Goal: Transaction & Acquisition: Purchase product/service

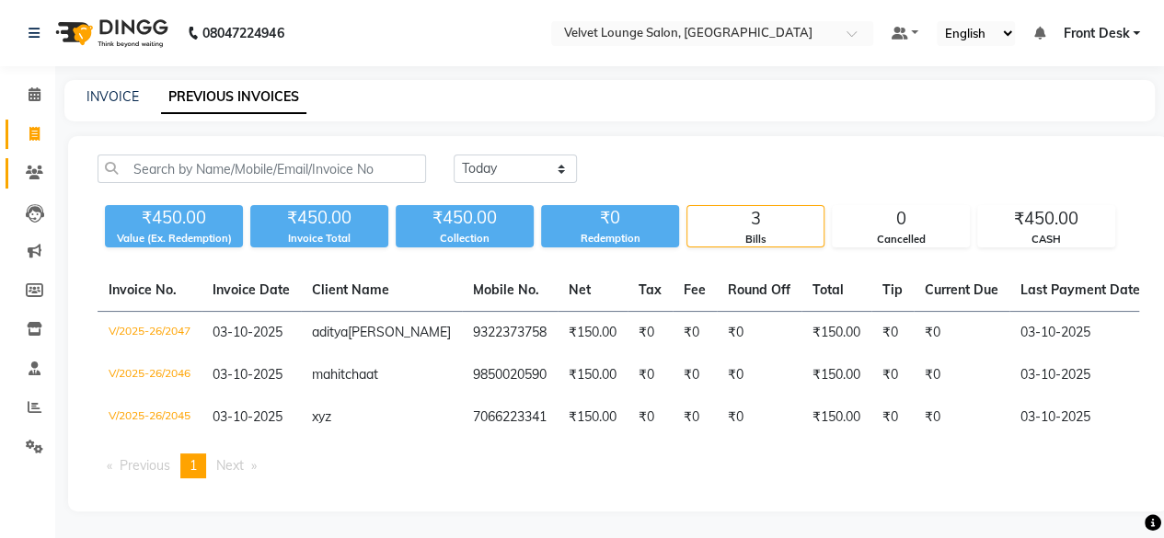
click at [35, 161] on link "Clients" at bounding box center [28, 173] width 44 height 30
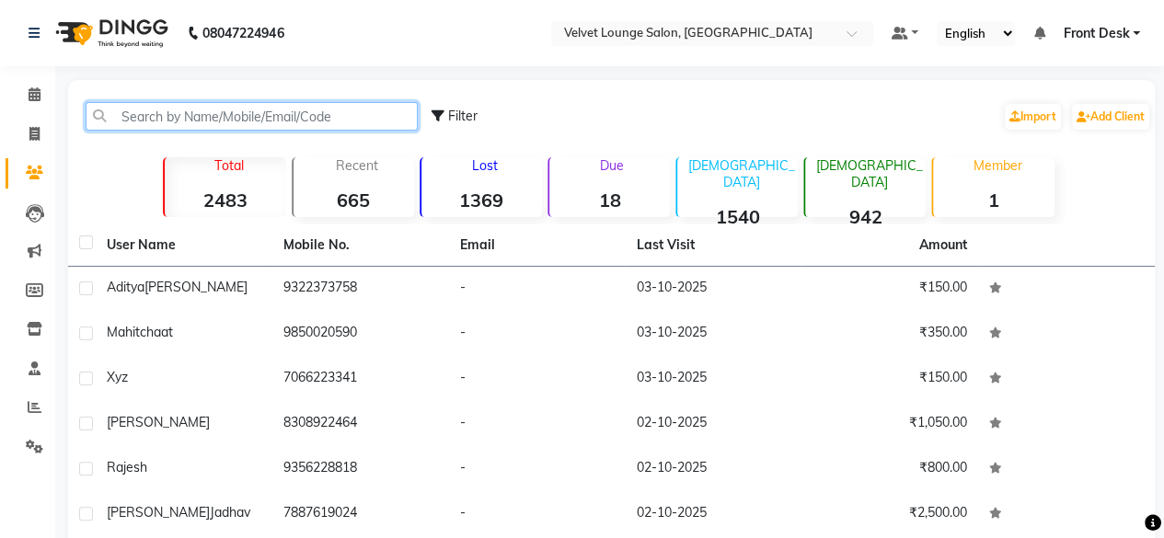
click at [146, 108] on input "text" at bounding box center [252, 116] width 332 height 29
click at [187, 128] on input "text" at bounding box center [252, 116] width 332 height 29
drag, startPoint x: 187, startPoint y: 128, endPoint x: 197, endPoint y: 102, distance: 27.7
click at [197, 102] on input "Y" at bounding box center [252, 116] width 332 height 29
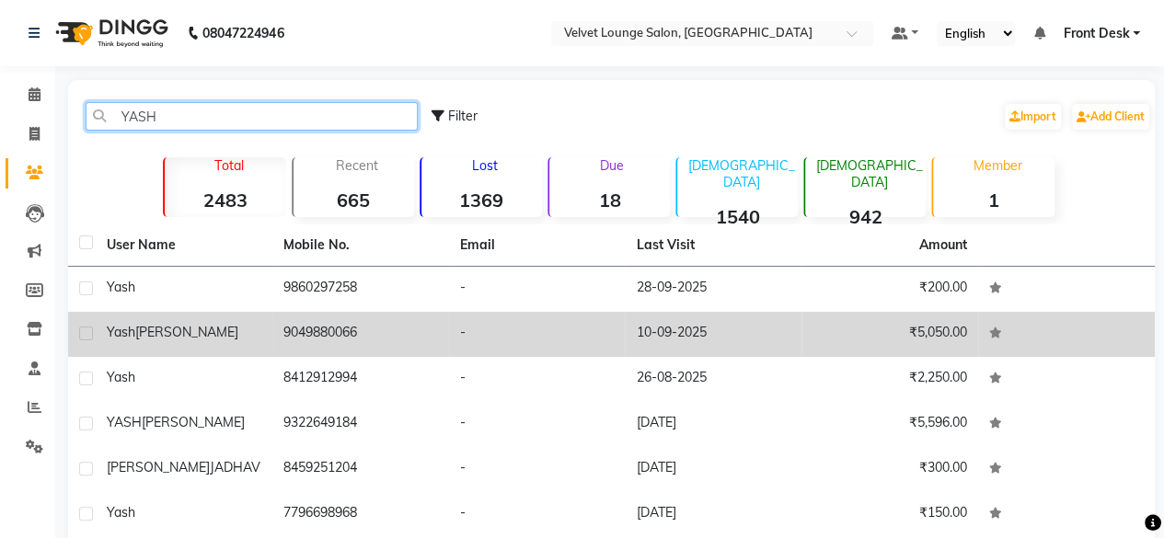
type input "YASH"
click at [479, 332] on td "-" at bounding box center [537, 334] width 177 height 45
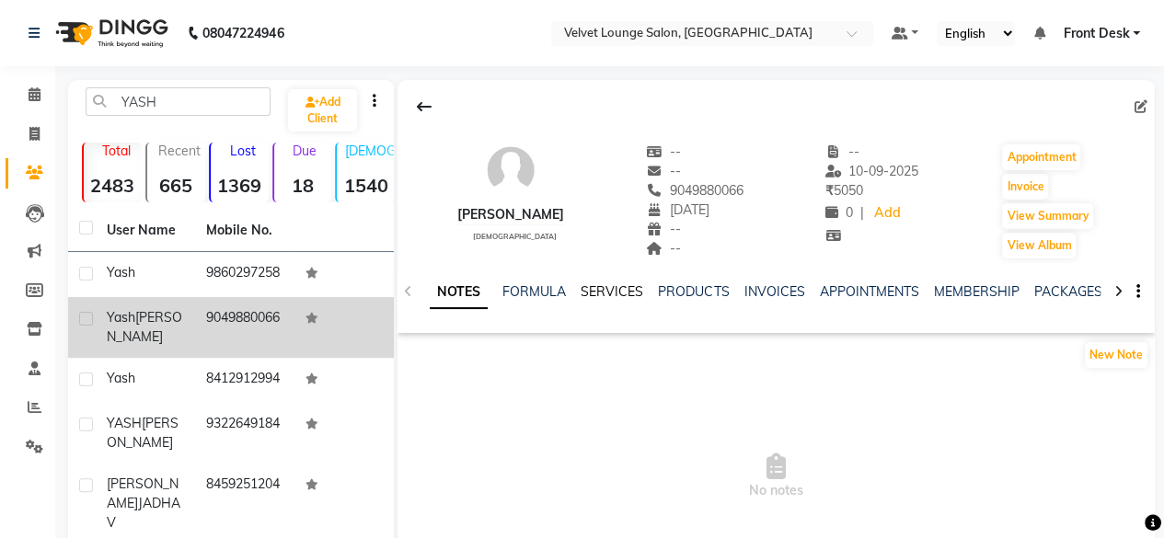
click at [604, 294] on link "SERVICES" at bounding box center [612, 292] width 63 height 17
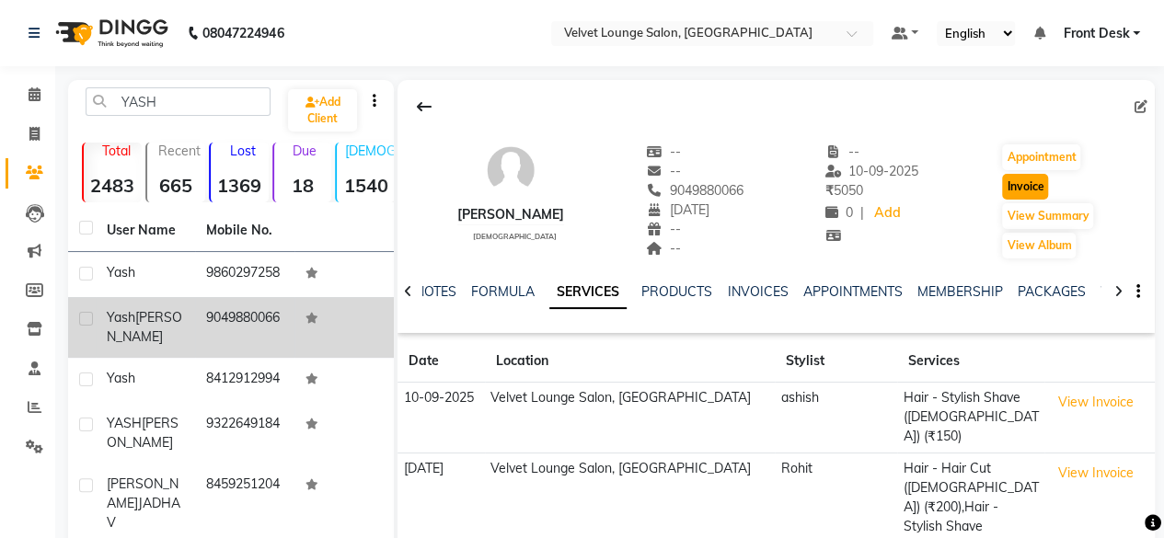
click at [1029, 191] on button "Invoice" at bounding box center [1025, 187] width 46 height 26
select select "5962"
select select "service"
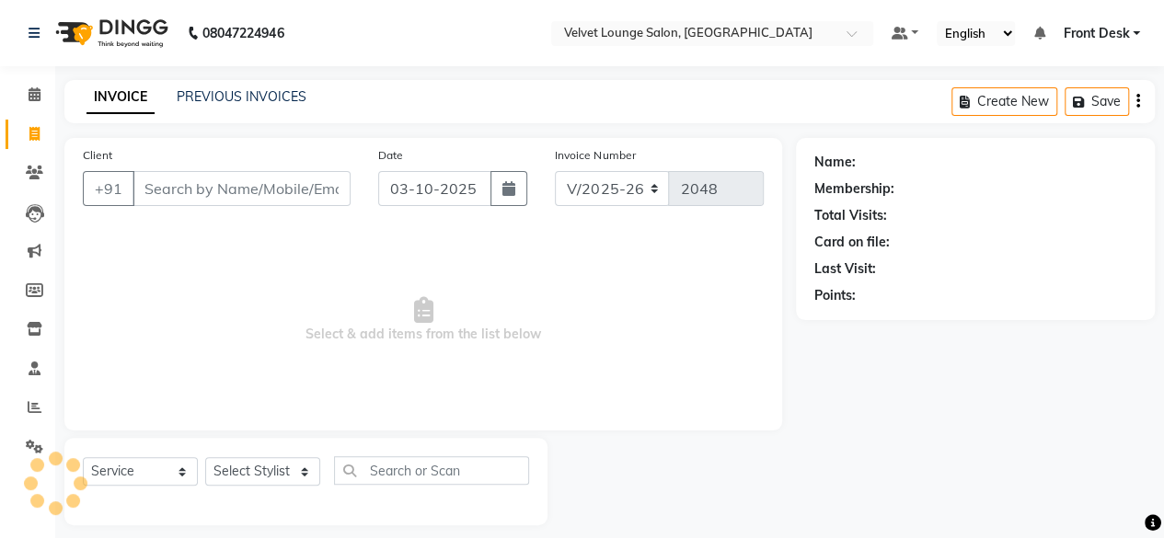
scroll to position [14, 0]
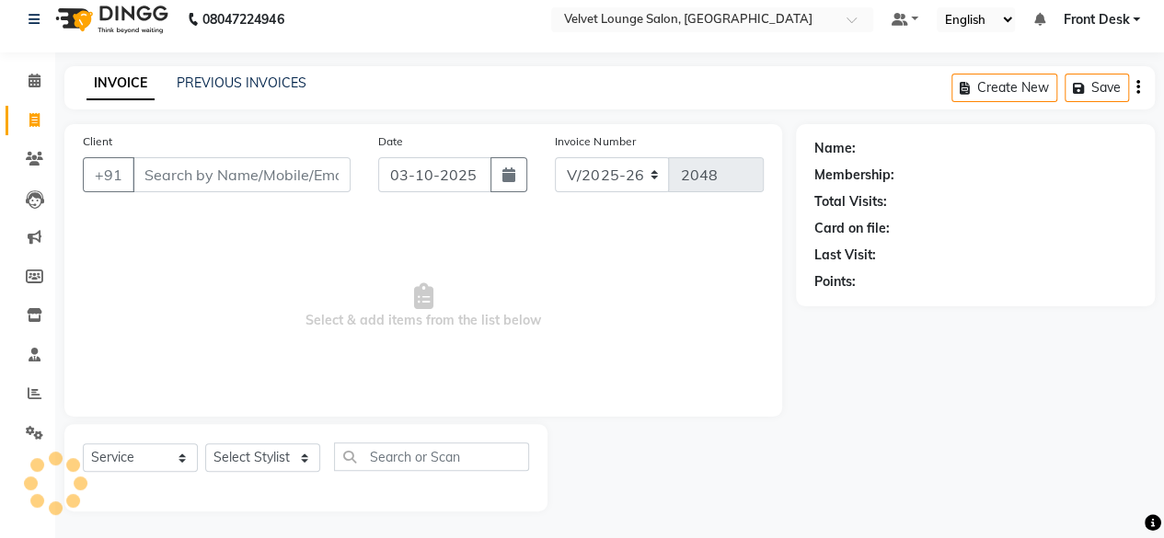
type input "9049880066"
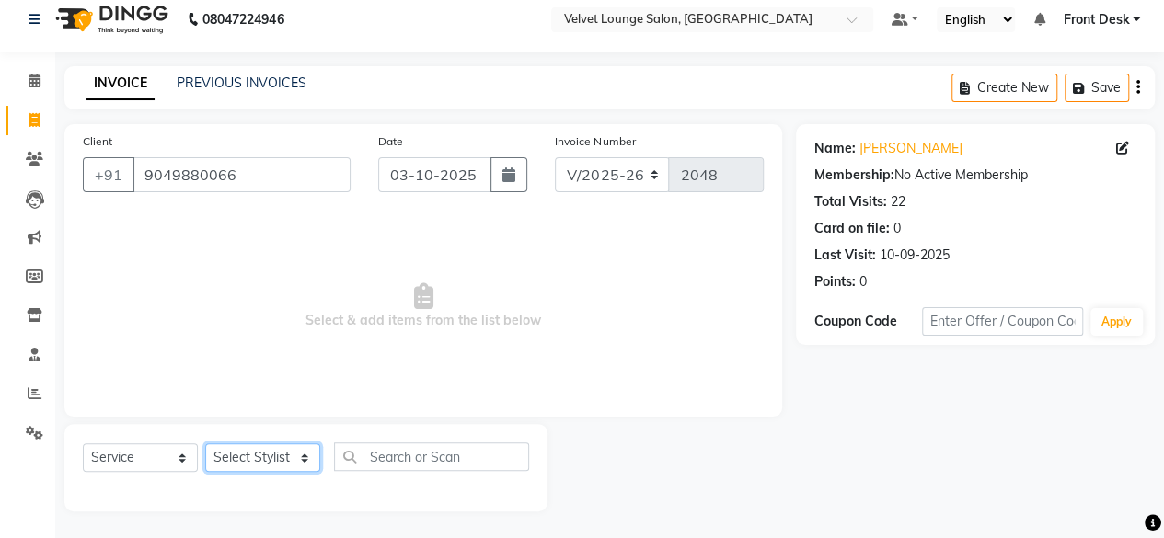
click at [238, 446] on select "Select Stylist [PERSON_NAME] [PERSON_NAME] [PERSON_NAME] Front Desk Jaya jyoti …" at bounding box center [262, 458] width 115 height 29
select select "42846"
click at [205, 444] on select "Select Stylist [PERSON_NAME] [PERSON_NAME] [PERSON_NAME] Front Desk Jaya jyoti …" at bounding box center [262, 458] width 115 height 29
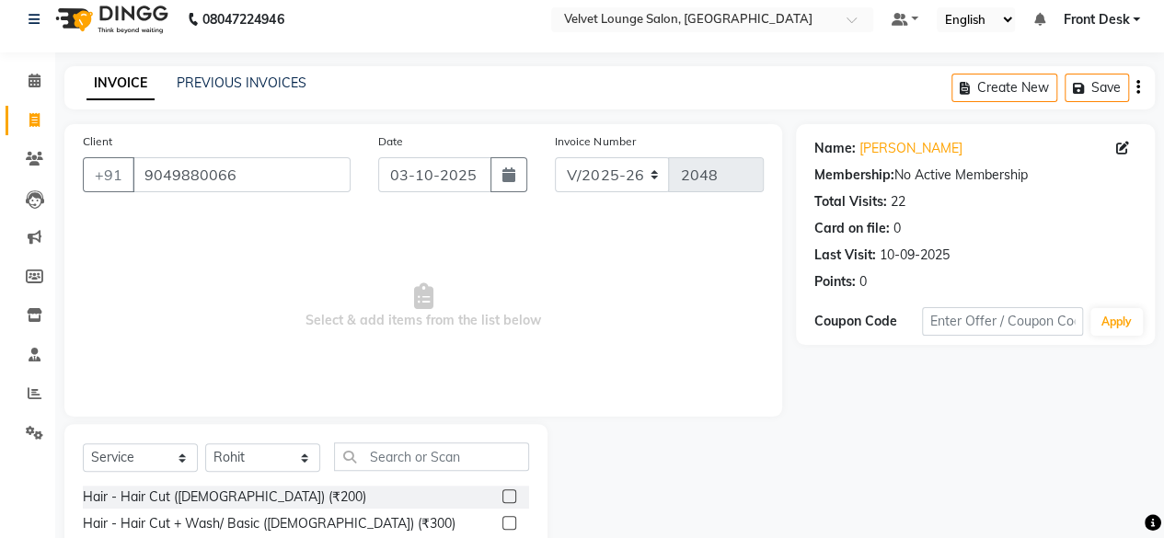
click at [503, 496] on label at bounding box center [510, 497] width 14 height 14
click at [503, 496] on input "checkbox" at bounding box center [509, 498] width 12 height 12
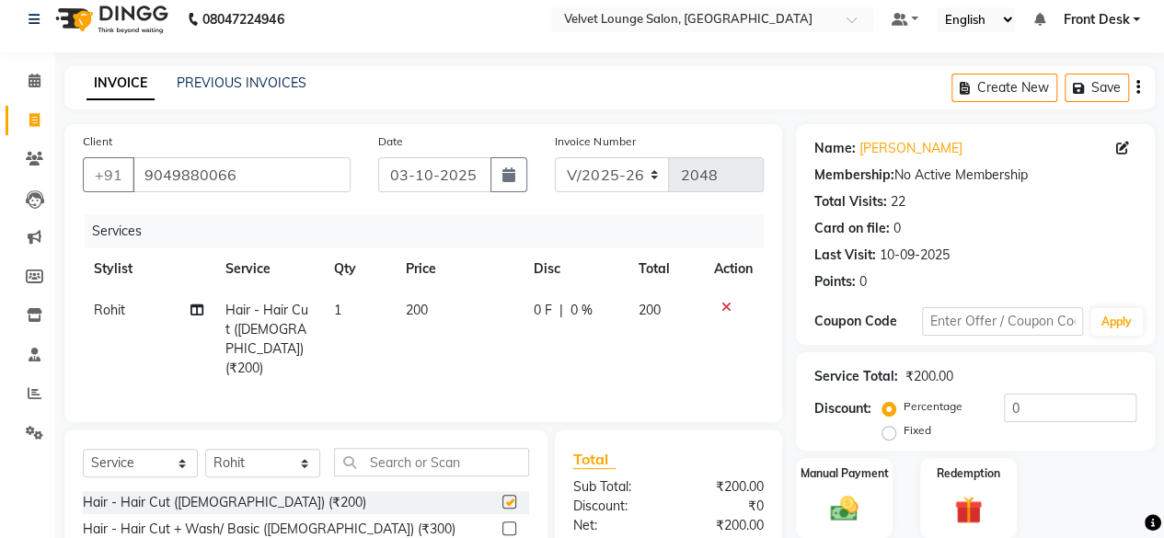
checkbox input "false"
click at [461, 461] on input "text" at bounding box center [431, 462] width 195 height 29
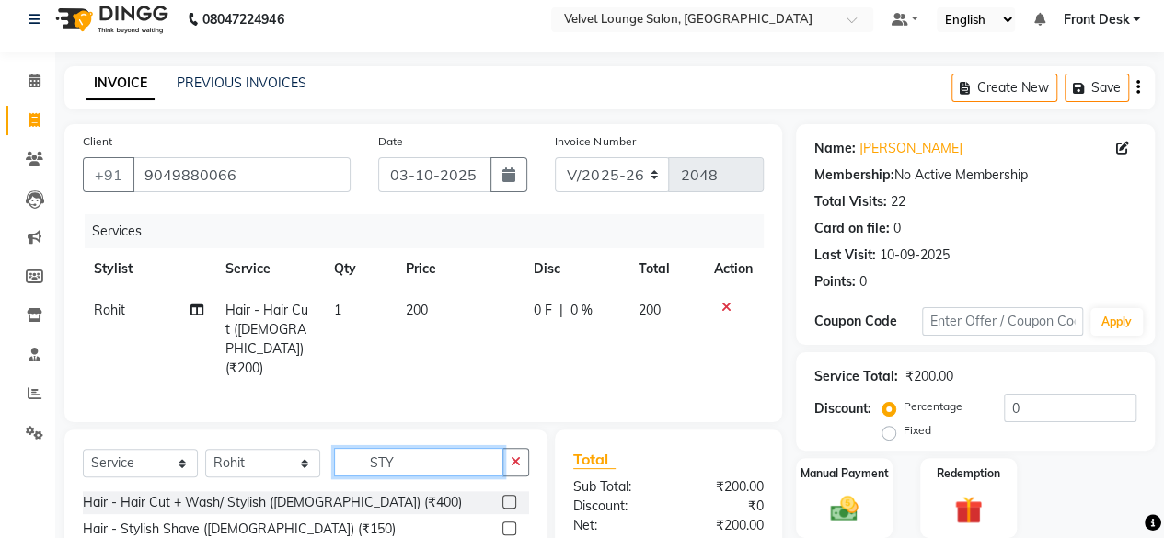
type input "STY"
click at [508, 522] on label at bounding box center [510, 529] width 14 height 14
click at [508, 524] on input "checkbox" at bounding box center [509, 530] width 12 height 12
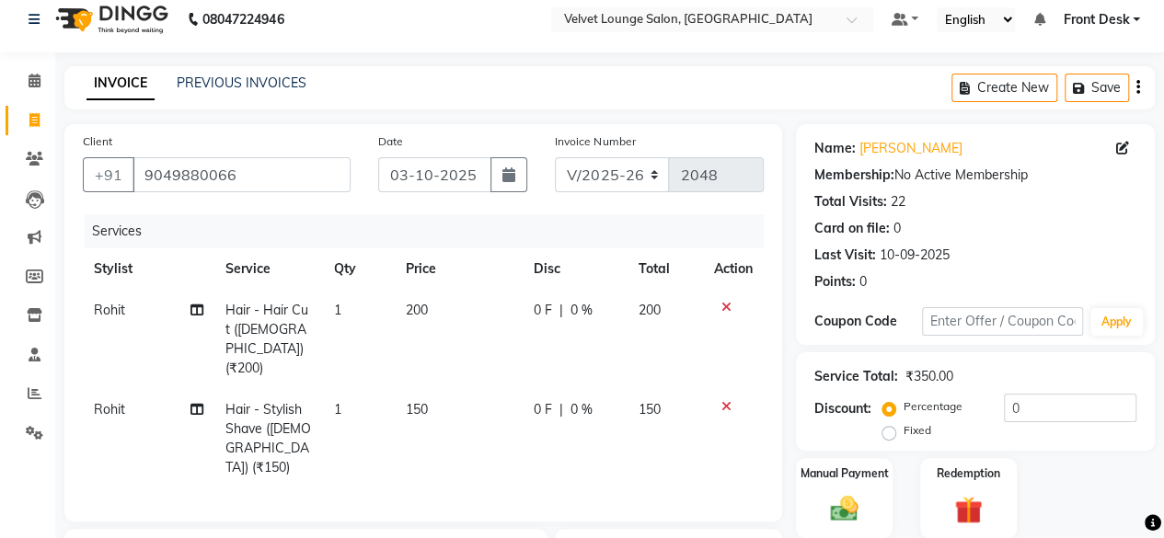
checkbox input "false"
click at [534, 400] on span "0 F" at bounding box center [543, 409] width 18 height 19
select select "42846"
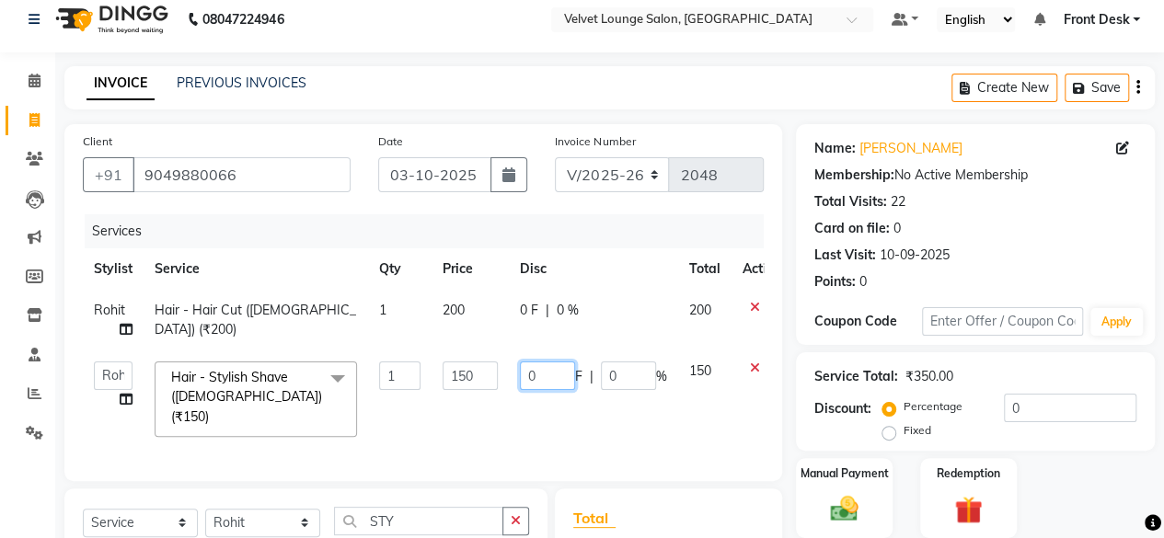
click at [525, 375] on input "0" at bounding box center [547, 376] width 55 height 29
type input "50"
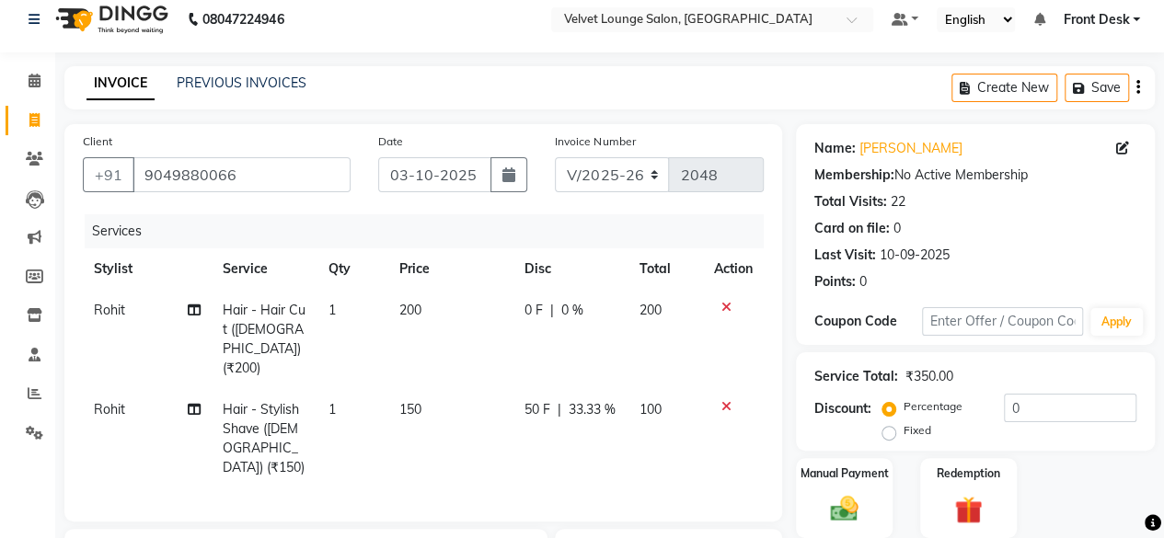
click at [506, 316] on td "200" at bounding box center [450, 339] width 125 height 99
select select "42846"
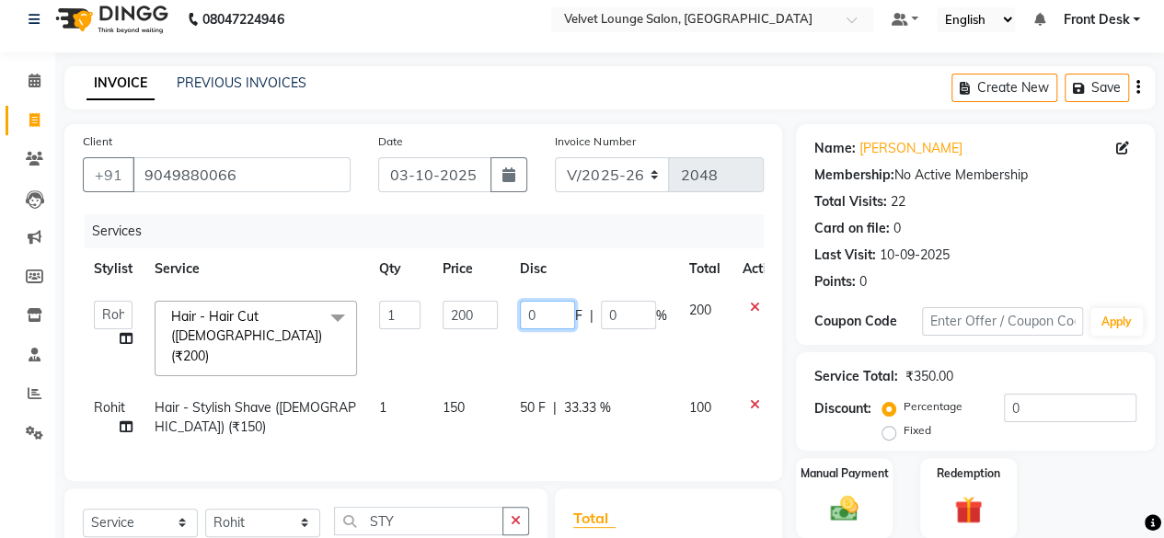
click at [524, 313] on input "0" at bounding box center [547, 315] width 55 height 29
type input "50"
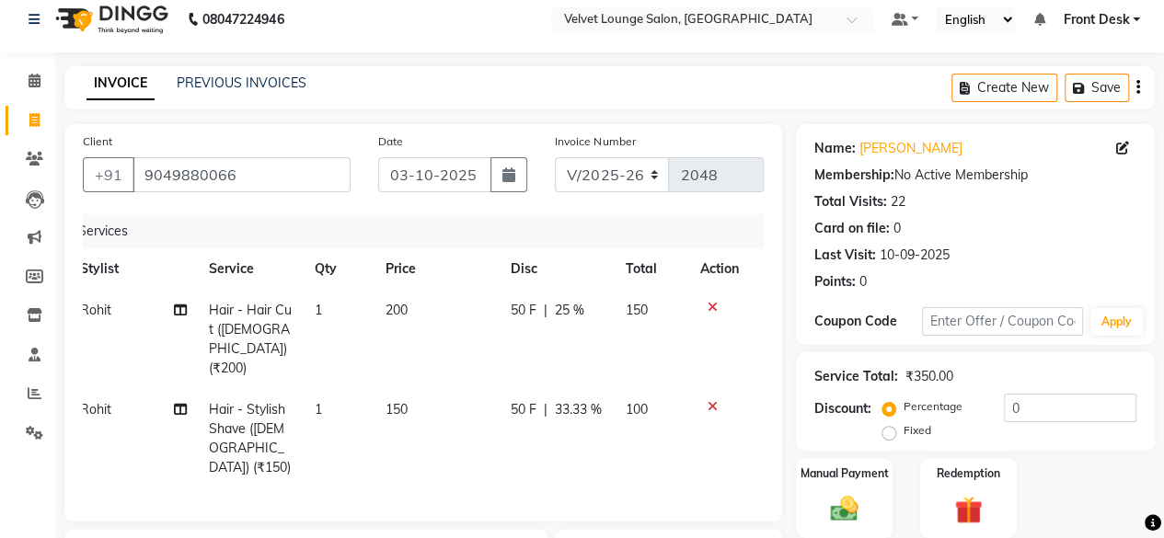
scroll to position [0, 13]
click at [823, 411] on div "Discount:" at bounding box center [843, 409] width 57 height 19
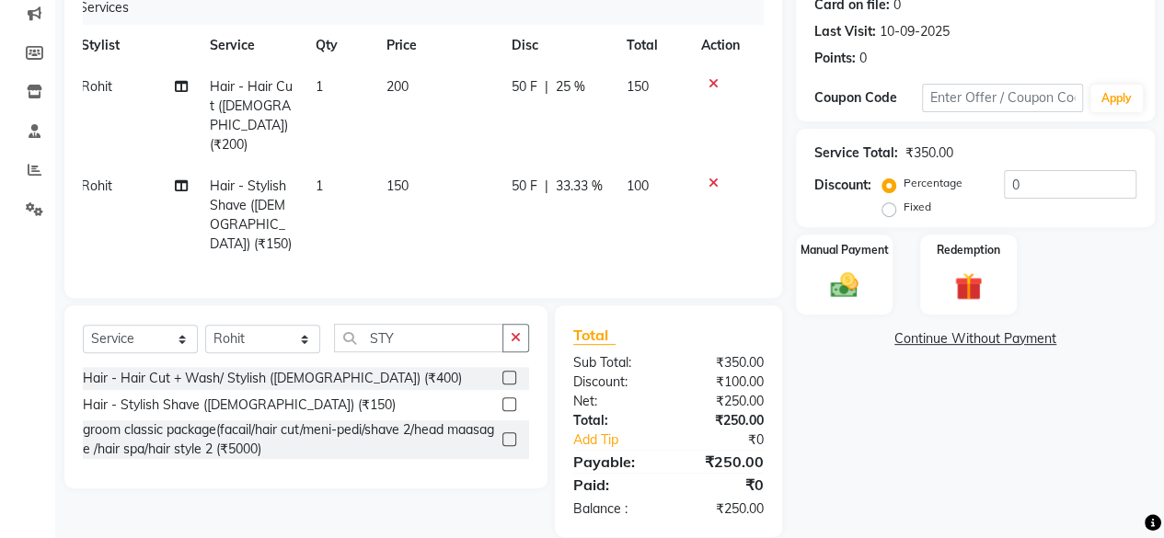
click at [840, 220] on div "Service Total: ₹350.00 Discount: Percentage Fixed 0" at bounding box center [975, 178] width 359 height 98
click at [845, 276] on img at bounding box center [844, 285] width 47 height 33
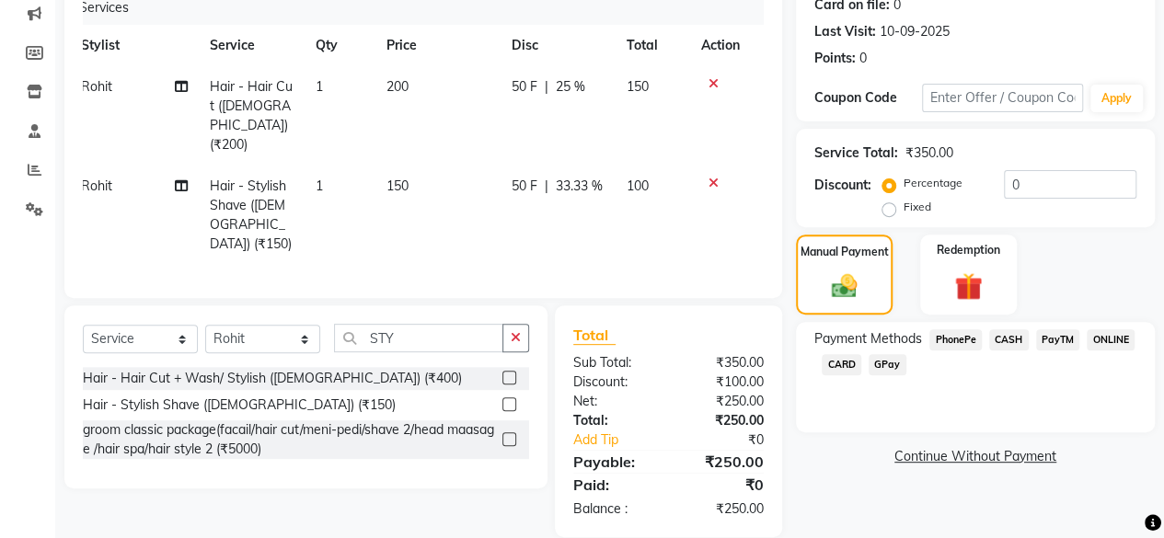
click at [1027, 342] on span "CASH" at bounding box center [1010, 340] width 40 height 21
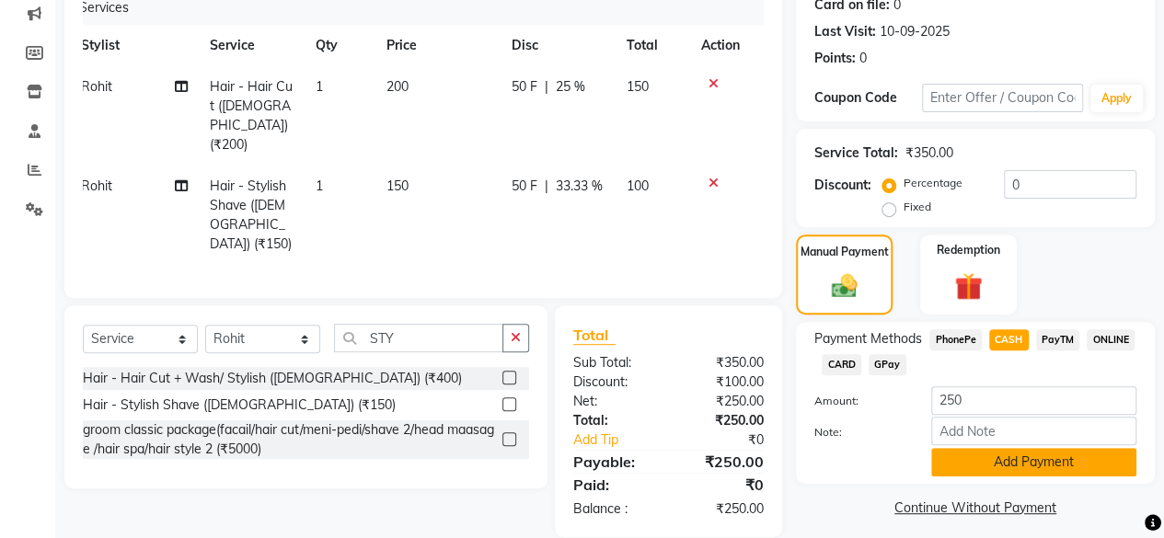
click at [979, 459] on button "Add Payment" at bounding box center [1034, 462] width 205 height 29
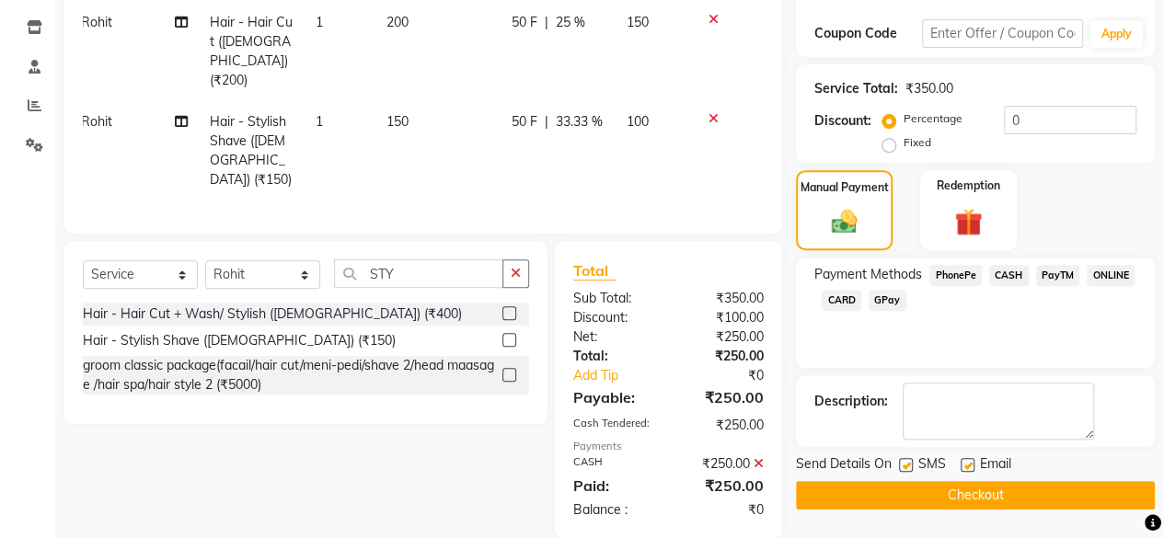
scroll to position [303, 0]
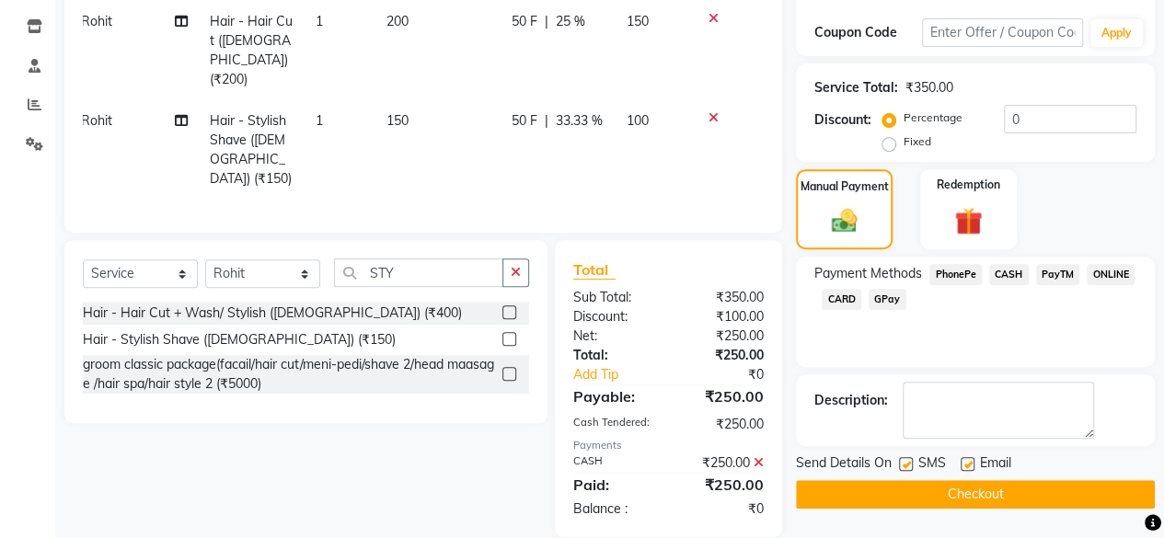
click at [1033, 498] on button "Checkout" at bounding box center [975, 495] width 359 height 29
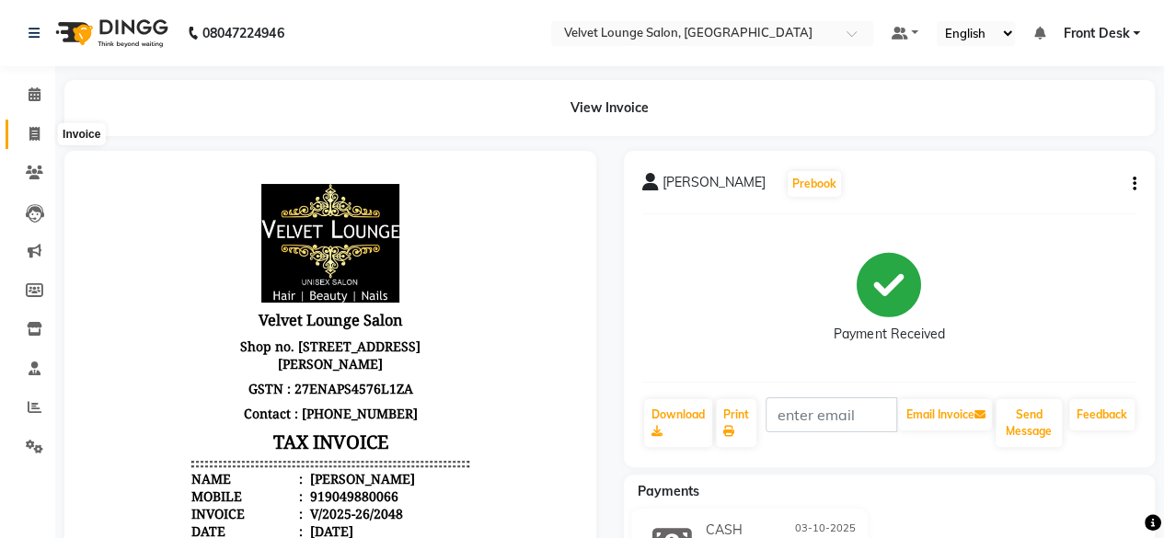
click at [24, 133] on span at bounding box center [34, 134] width 32 height 21
select select "5962"
select select "service"
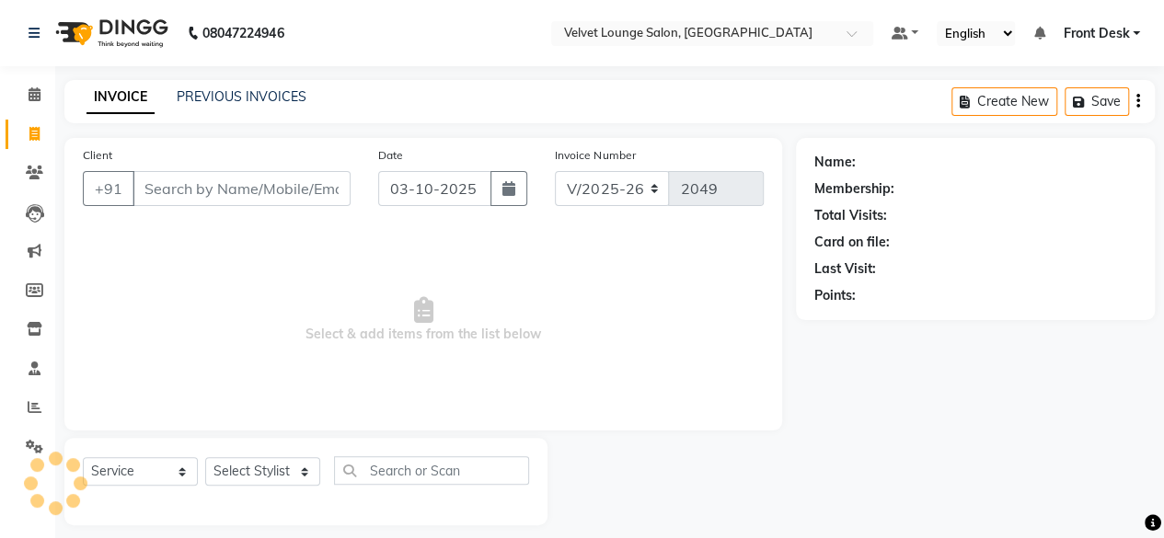
scroll to position [14, 0]
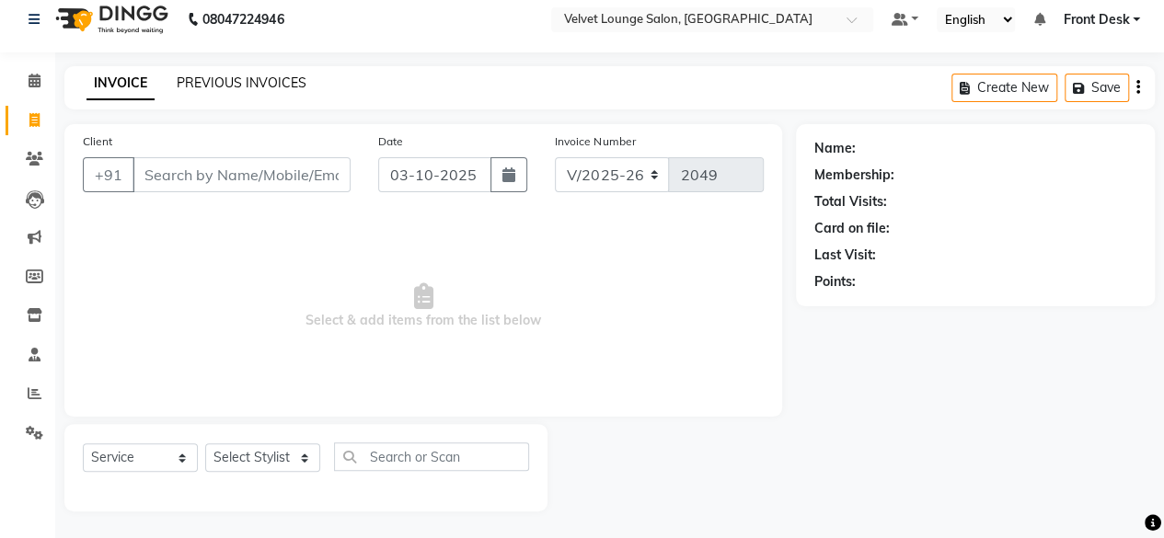
click at [255, 82] on link "PREVIOUS INVOICES" at bounding box center [242, 83] width 130 height 17
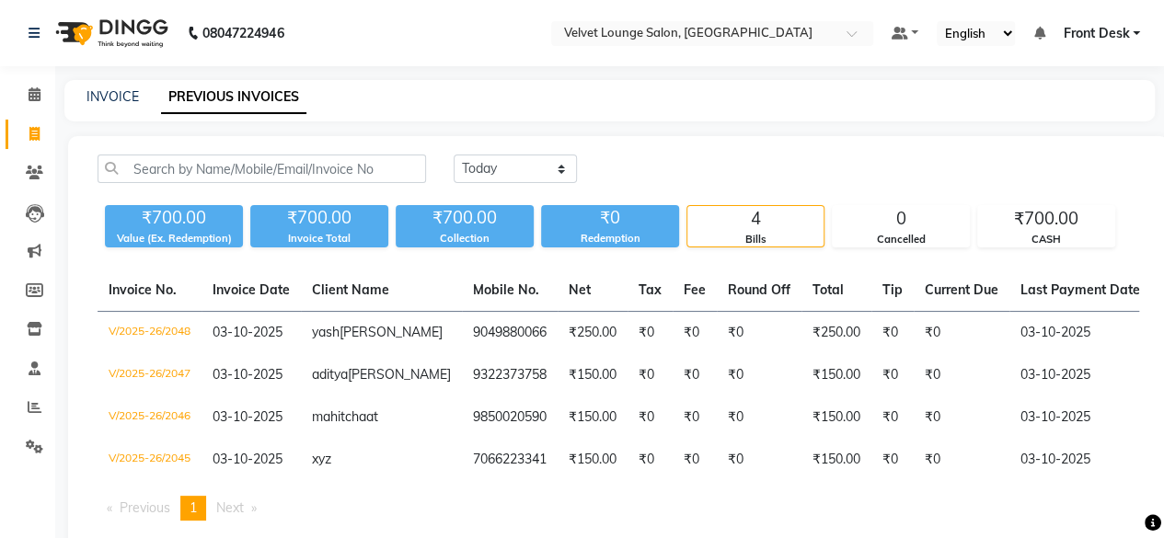
click at [1115, 36] on span "Front Desk" at bounding box center [1096, 33] width 66 height 19
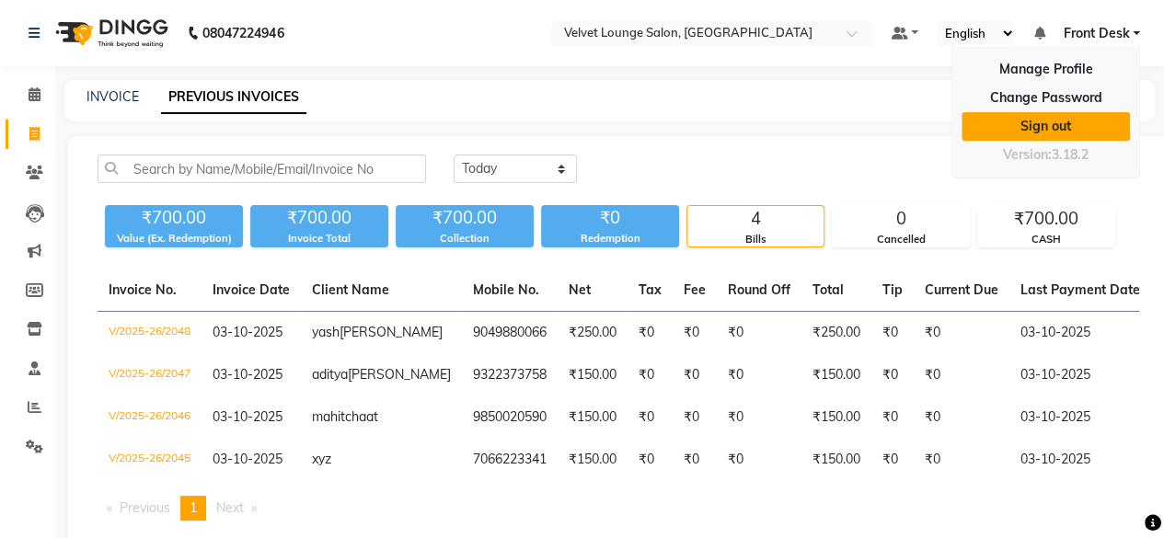
click at [1060, 135] on link "Sign out" at bounding box center [1046, 126] width 168 height 29
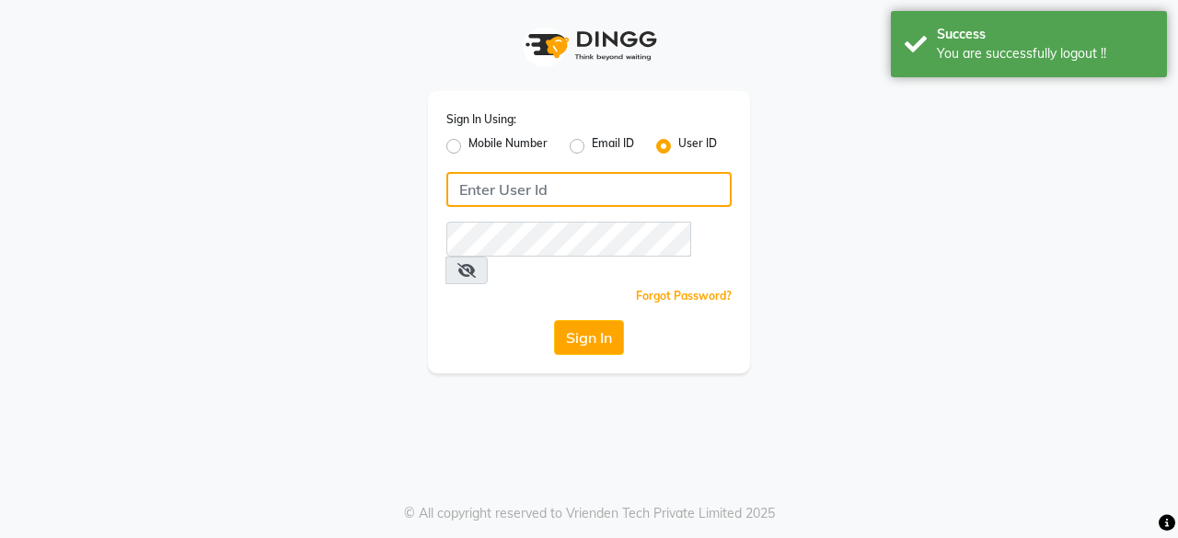
type input "7400009327"
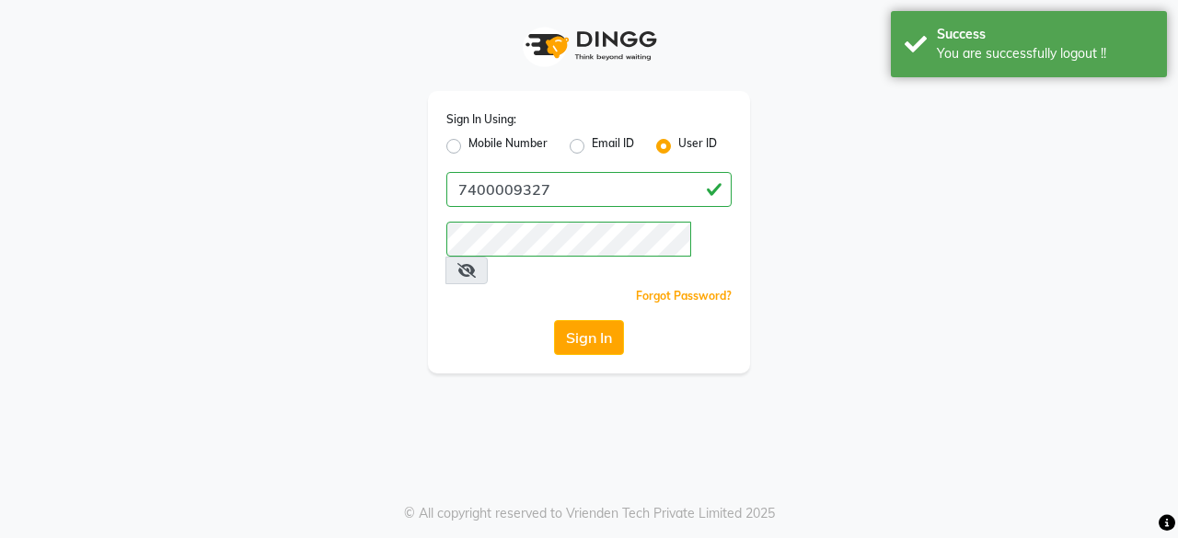
click at [469, 141] on label "Mobile Number" at bounding box center [508, 146] width 79 height 22
click at [469, 141] on input "Mobile Number" at bounding box center [475, 141] width 12 height 12
radio input "true"
radio input "false"
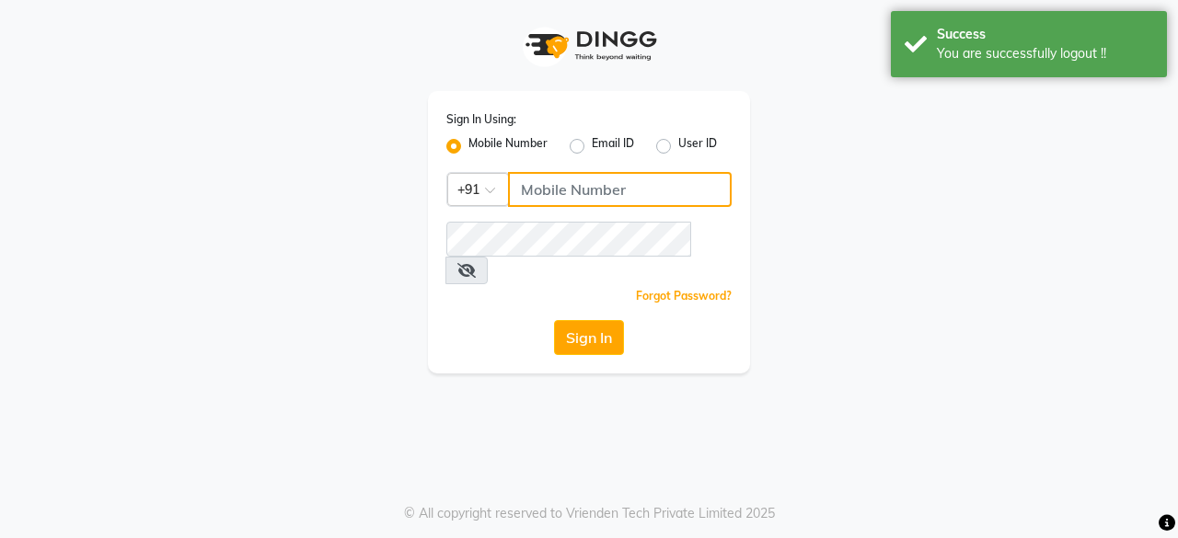
click at [591, 193] on input "Username" at bounding box center [620, 189] width 224 height 35
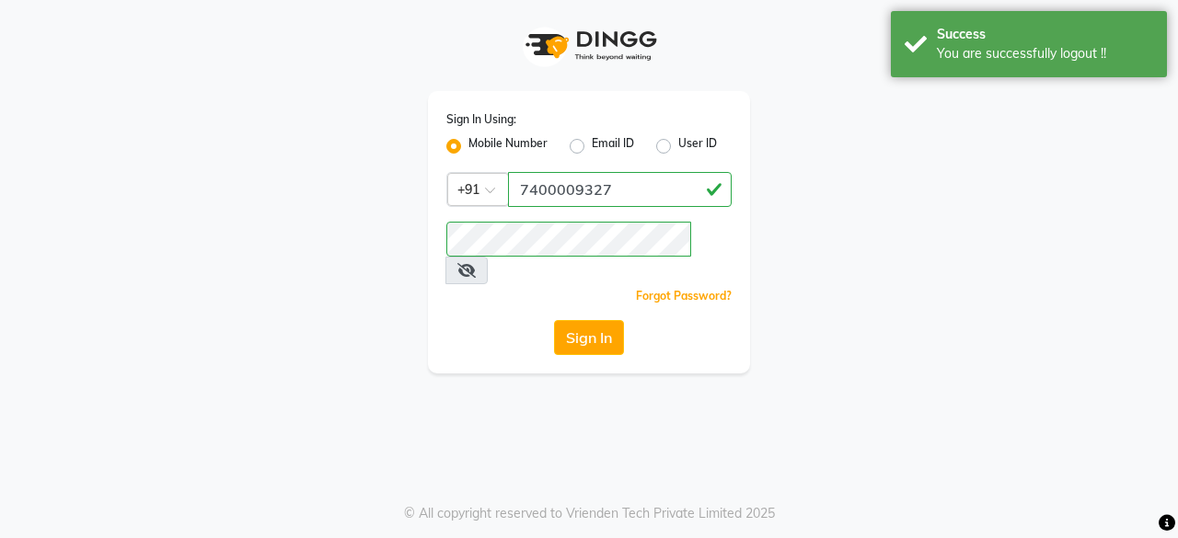
click at [637, 172] on input "7400009327" at bounding box center [620, 189] width 224 height 35
type input "7777092199"
click at [600, 189] on input "7777092199" at bounding box center [620, 189] width 224 height 35
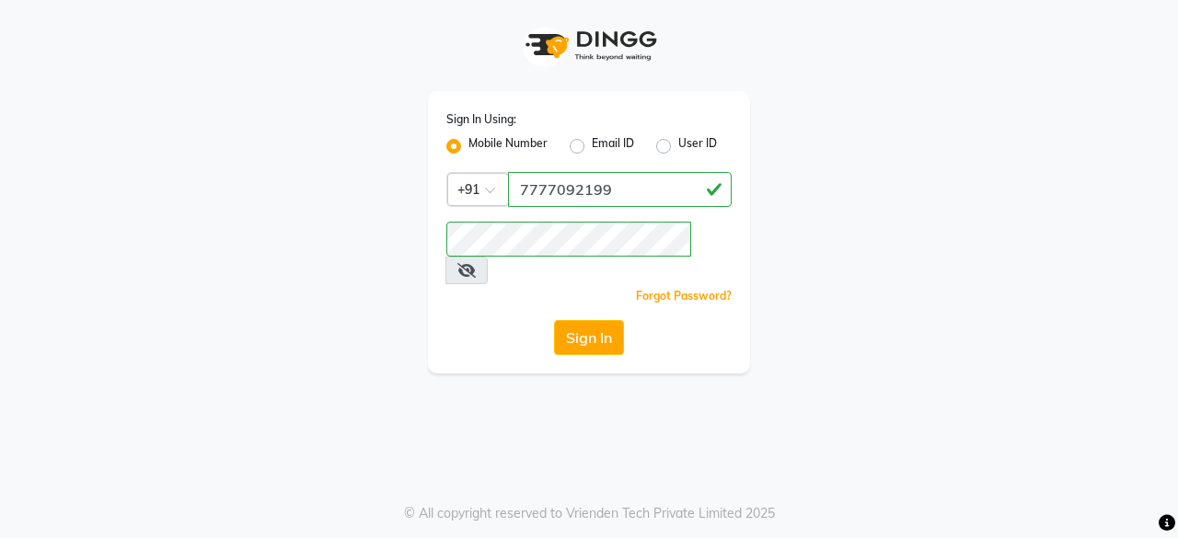
click at [481, 286] on div "Forgot Password?" at bounding box center [588, 295] width 285 height 19
click at [596, 320] on button "Sign In" at bounding box center [589, 337] width 70 height 35
